Goal: Task Accomplishment & Management: Complete application form

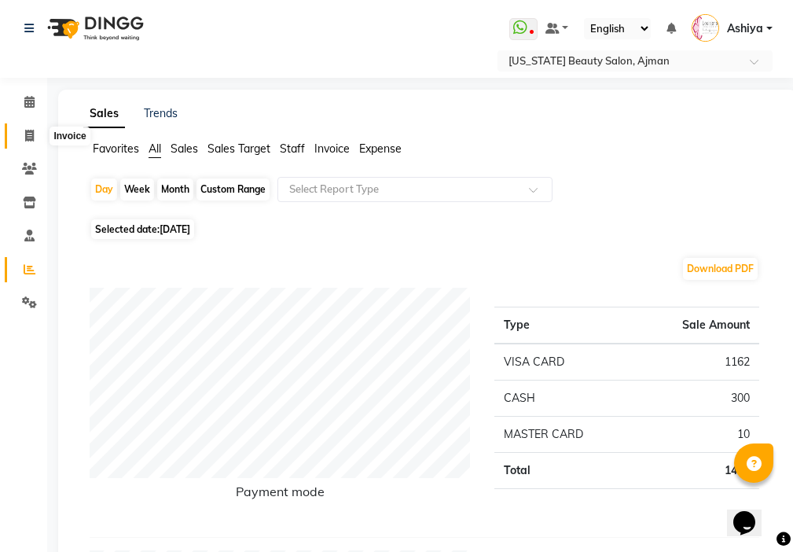
click at [17, 137] on span at bounding box center [30, 136] width 28 height 18
select select "service"
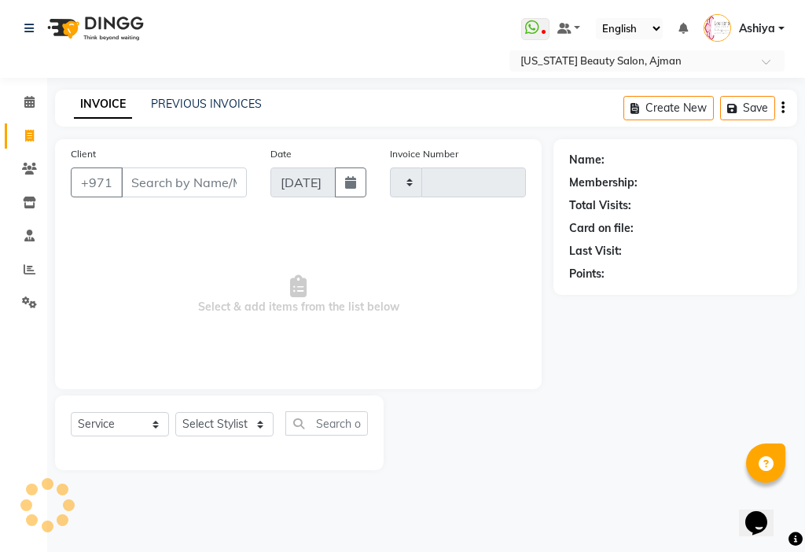
type input "3041"
select select "637"
click at [169, 185] on input "Client" at bounding box center [184, 182] width 126 height 30
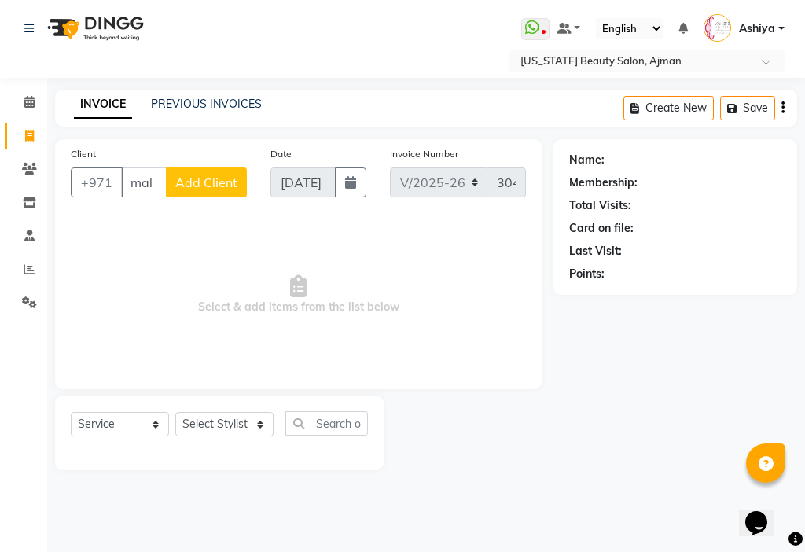
scroll to position [0, 20]
click at [204, 219] on span "ms amal fm" at bounding box center [175, 219] width 73 height 16
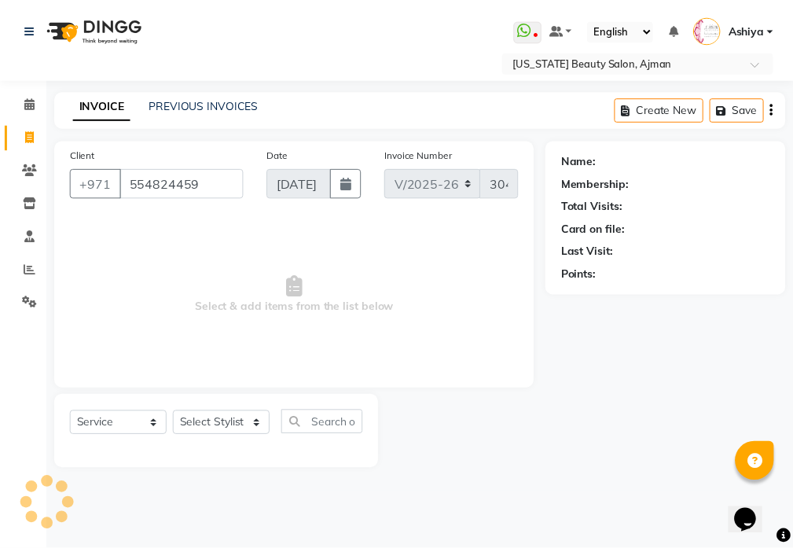
scroll to position [0, 0]
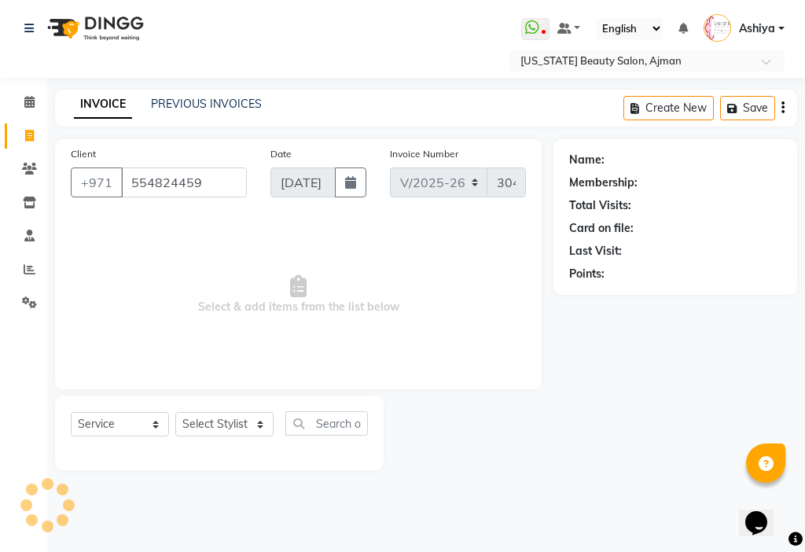
type input "554824459"
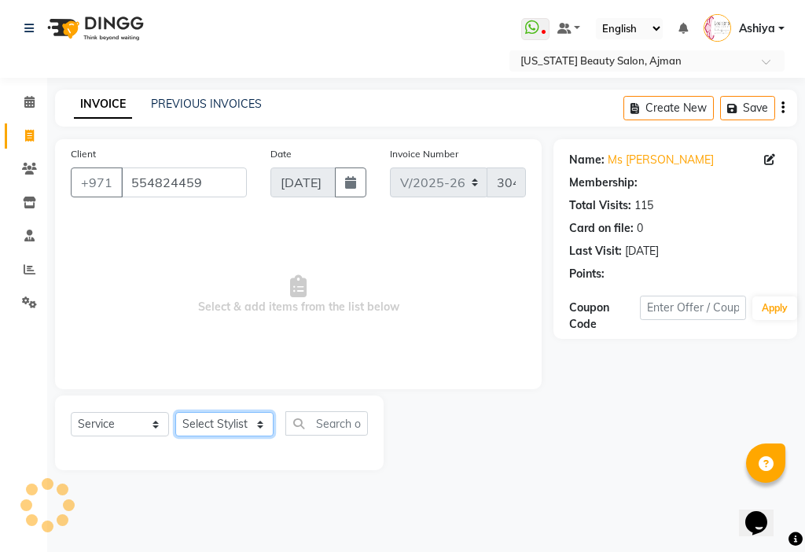
click at [227, 424] on select "Select Stylist [PERSON_NAME] [PERSON_NAME] Ashiya Cashier [PERSON_NAME] [PERSON…" at bounding box center [224, 424] width 98 height 24
select select "48085"
click at [175, 412] on select "Select Stylist [PERSON_NAME] [PERSON_NAME] Ashiya Cashier [PERSON_NAME] [PERSON…" at bounding box center [224, 424] width 98 height 24
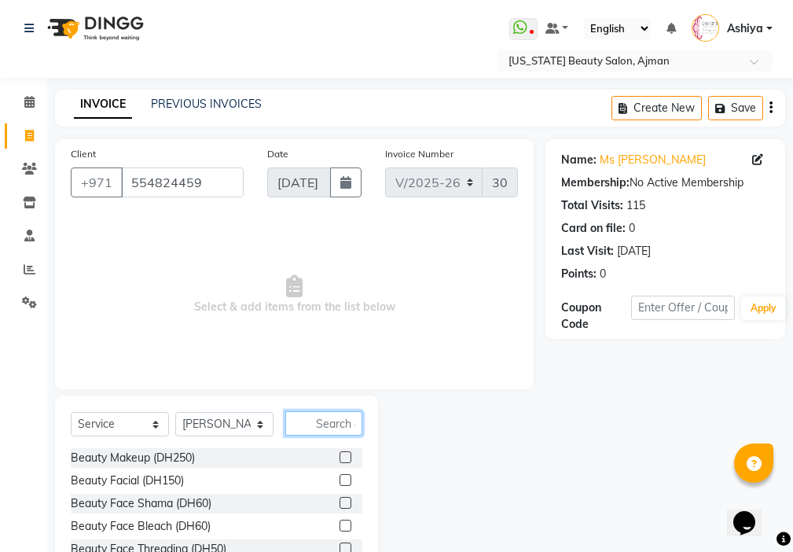
click at [332, 424] on input "text" at bounding box center [323, 423] width 77 height 24
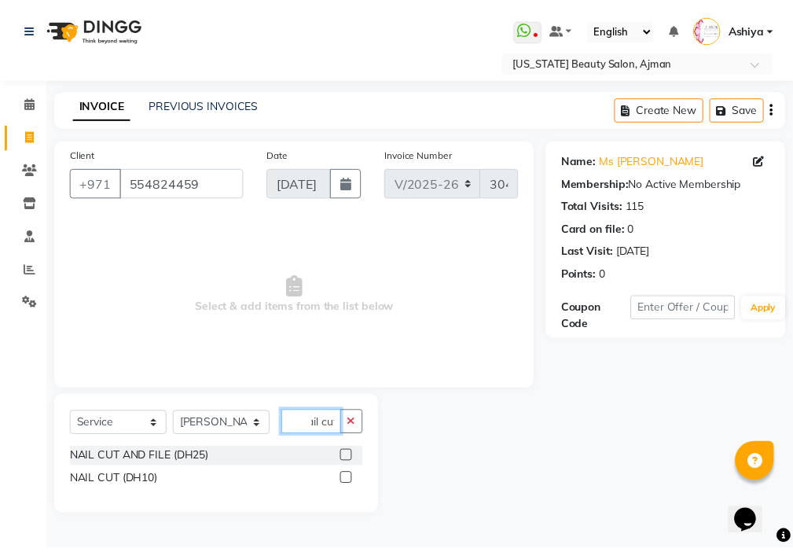
scroll to position [0, 13]
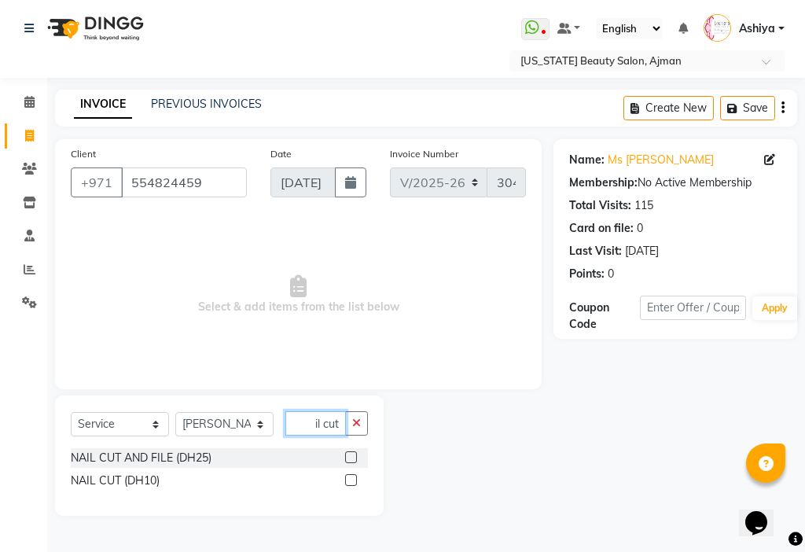
type input "nail cut"
click at [351, 480] on label at bounding box center [351, 480] width 12 height 12
click at [351, 480] on input "checkbox" at bounding box center [350, 481] width 10 height 10
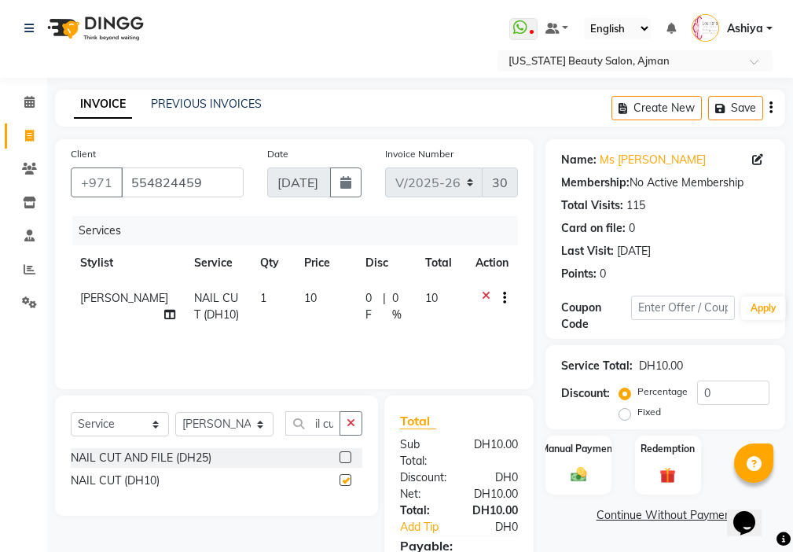
scroll to position [0, 0]
checkbox input "false"
click at [577, 476] on img at bounding box center [578, 474] width 27 height 19
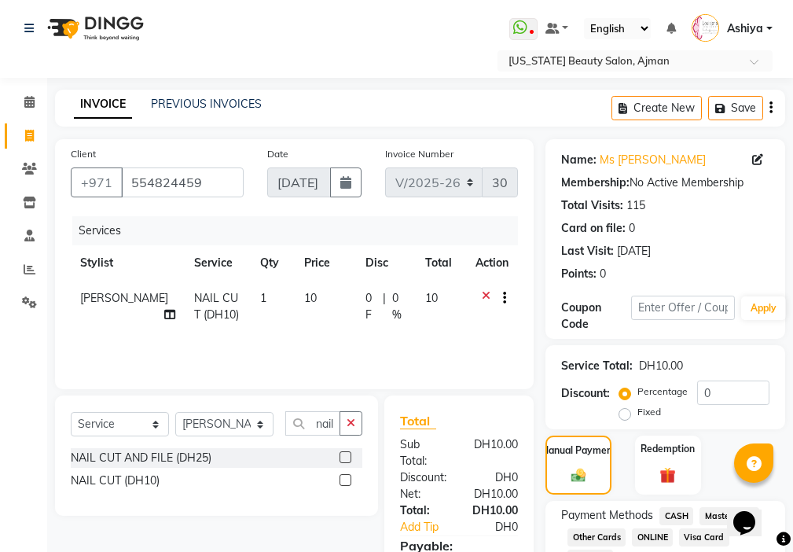
click at [703, 533] on span "Visa Card" at bounding box center [704, 537] width 50 height 18
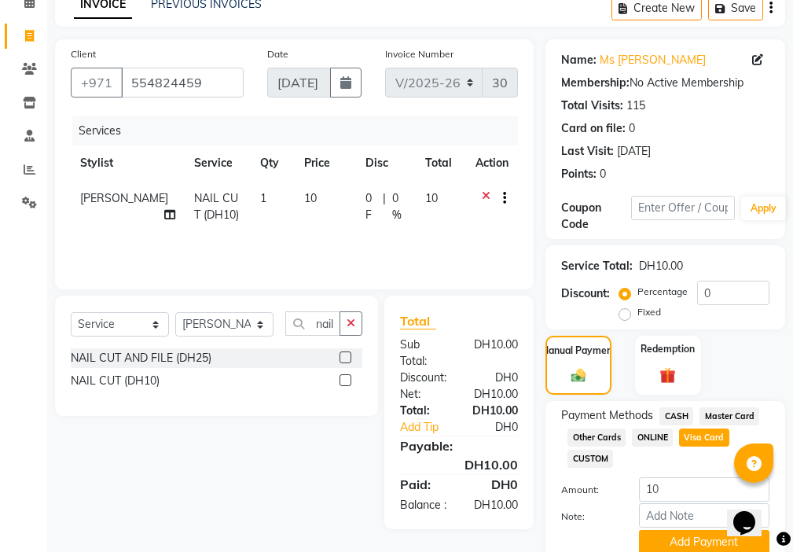
scroll to position [164, 0]
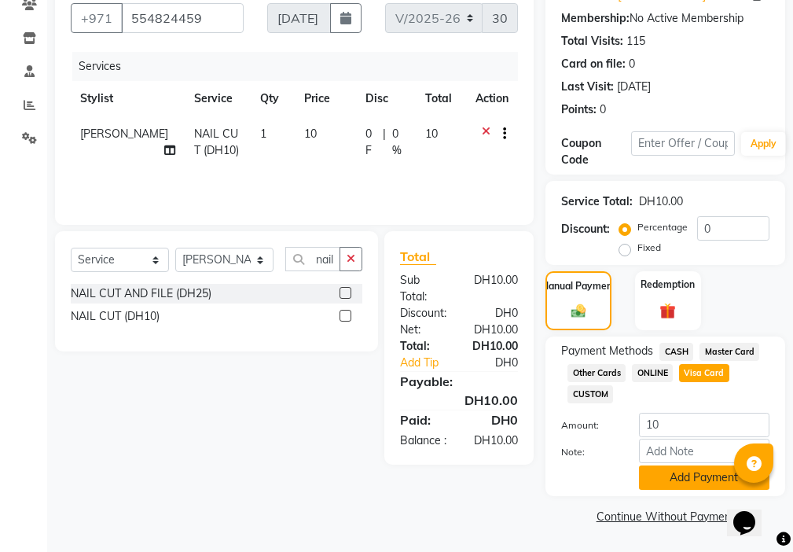
click at [683, 479] on button "Add Payment" at bounding box center [704, 477] width 130 height 24
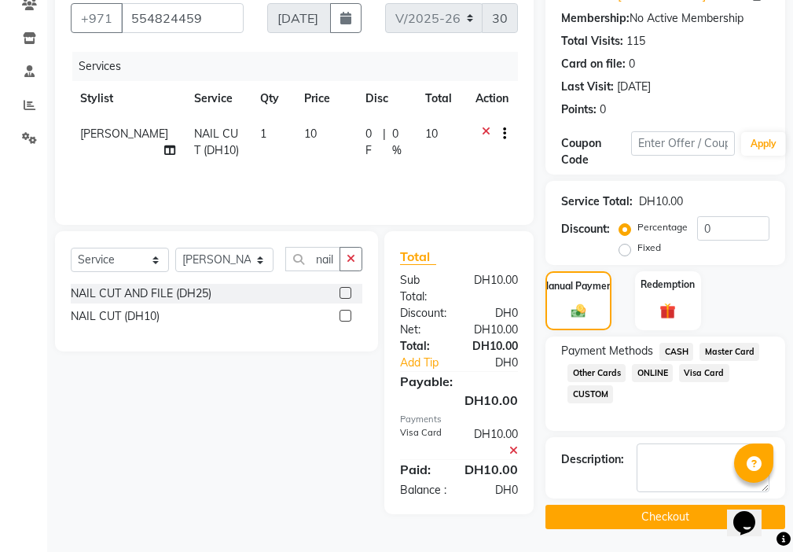
click at [692, 512] on button "Checkout" at bounding box center [666, 517] width 240 height 24
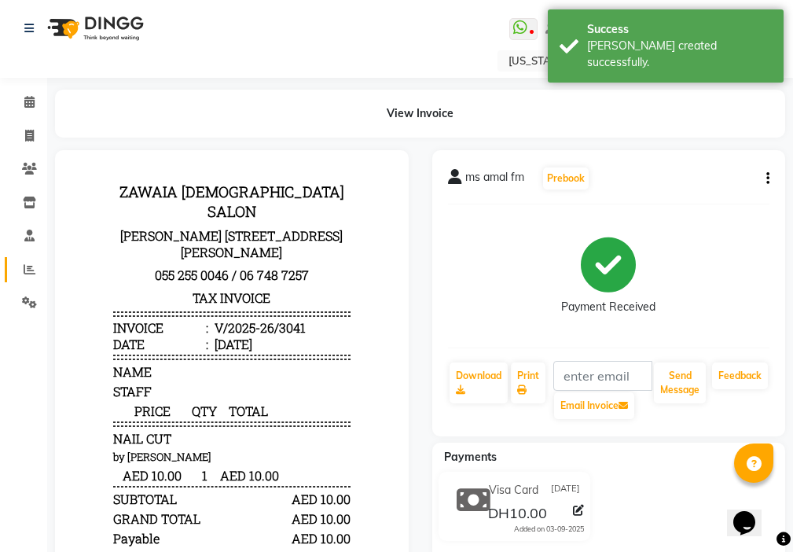
click at [29, 270] on icon at bounding box center [30, 269] width 12 height 12
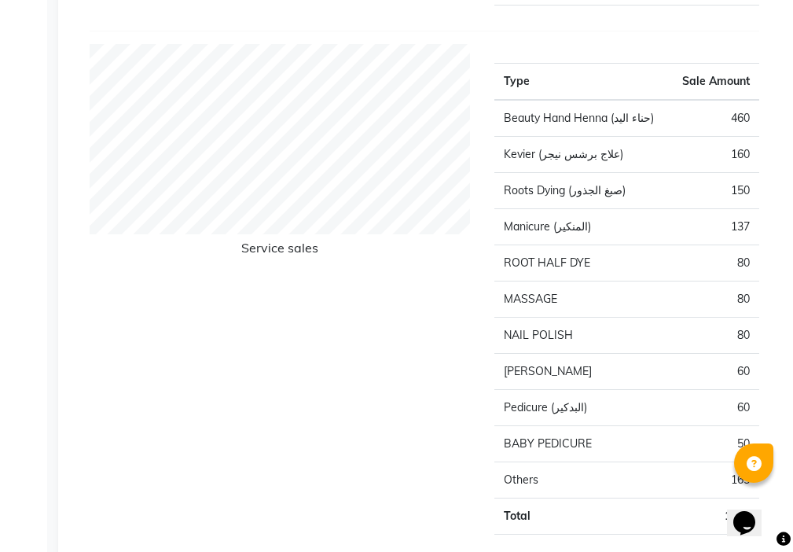
scroll to position [1726, 0]
